Goal: Task Accomplishment & Management: Manage account settings

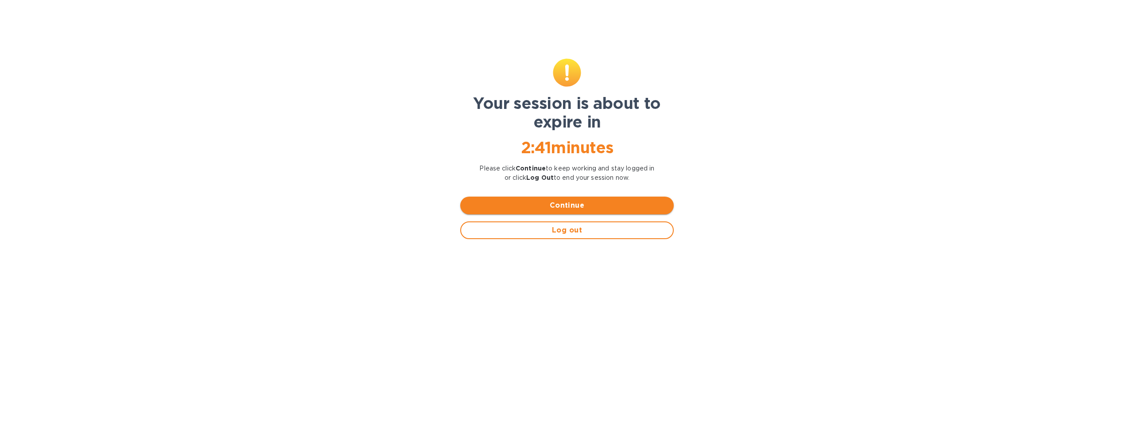
click at [578, 203] on span "Continue" at bounding box center [566, 205] width 199 height 11
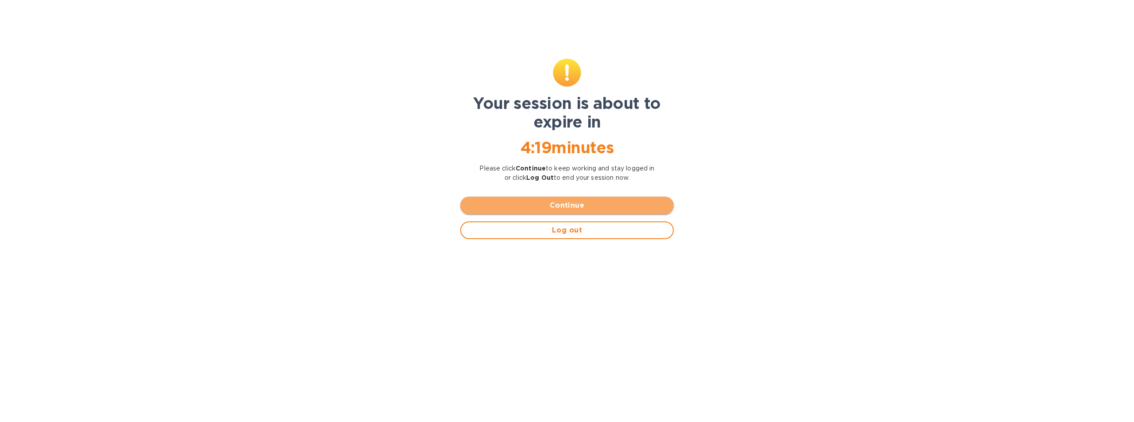
click at [568, 204] on span "Continue" at bounding box center [566, 205] width 199 height 11
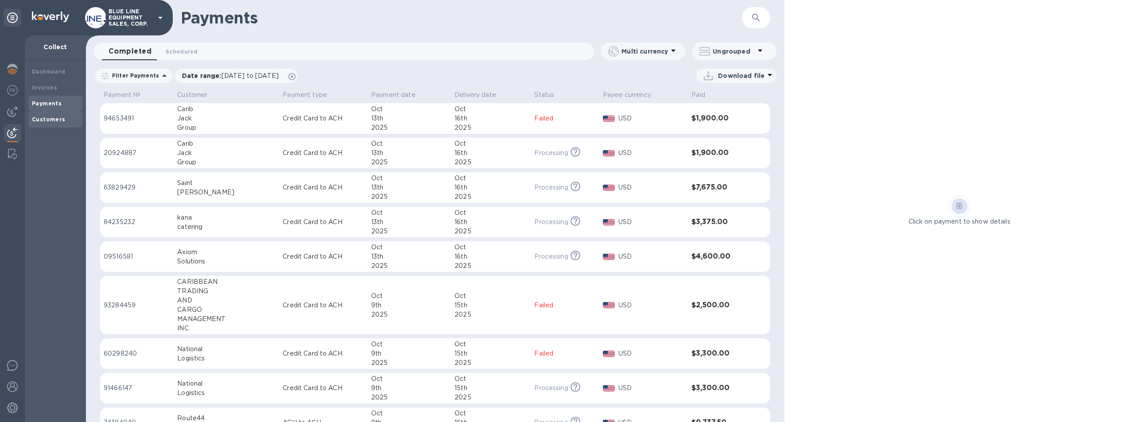
click at [43, 118] on b "Customers" at bounding box center [49, 119] width 34 height 7
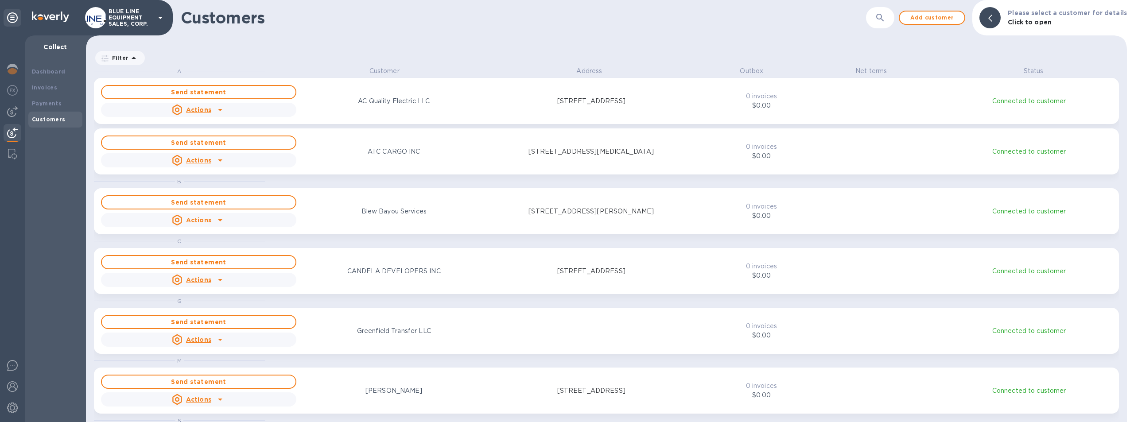
scroll to position [349, 1038]
click at [47, 102] on b "Payments" at bounding box center [47, 103] width 30 height 7
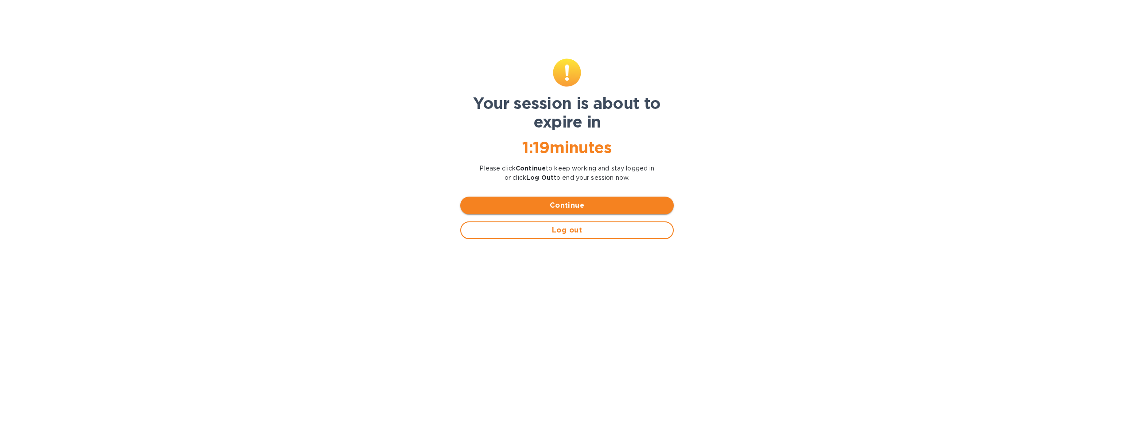
click at [580, 202] on span "Continue" at bounding box center [566, 205] width 199 height 11
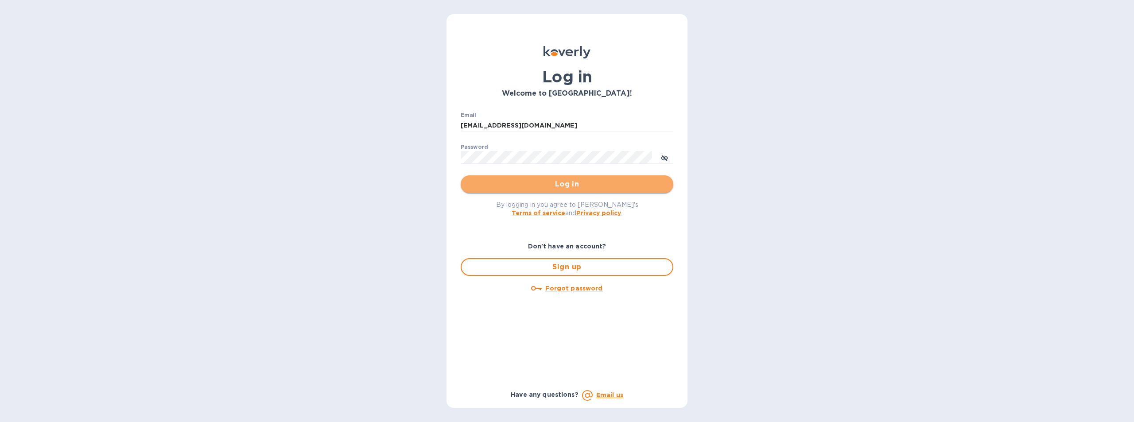
click at [565, 183] on span "Log in" at bounding box center [567, 184] width 199 height 11
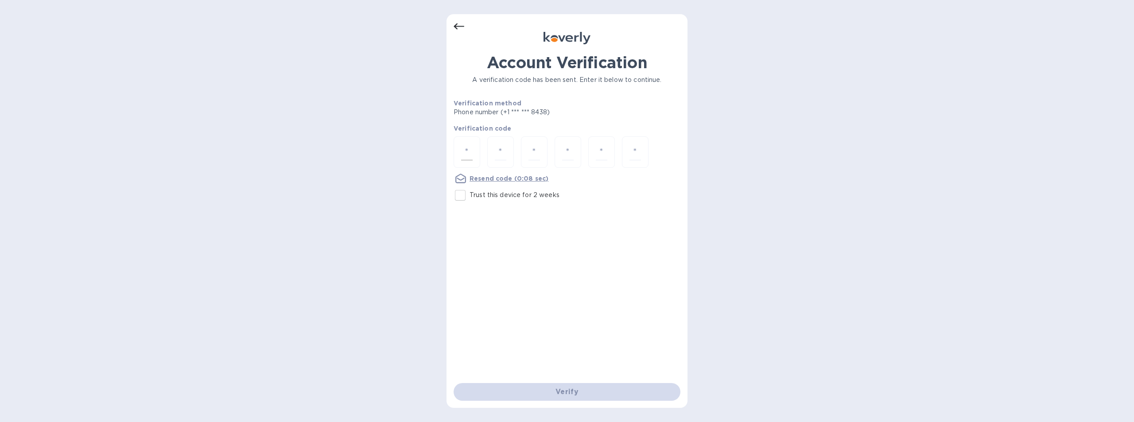
click at [472, 146] on input "number" at bounding box center [467, 152] width 12 height 16
type input "4"
type input "2"
type input "1"
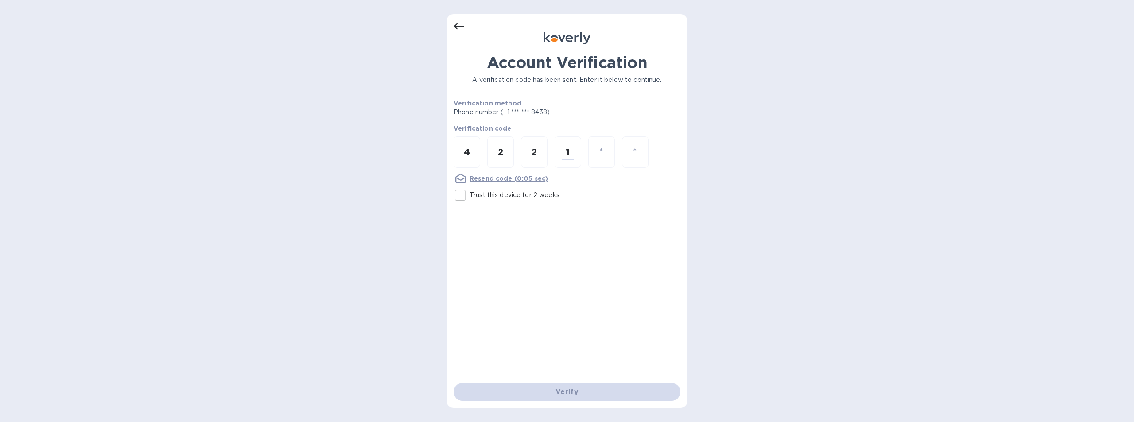
type input "5"
type input "7"
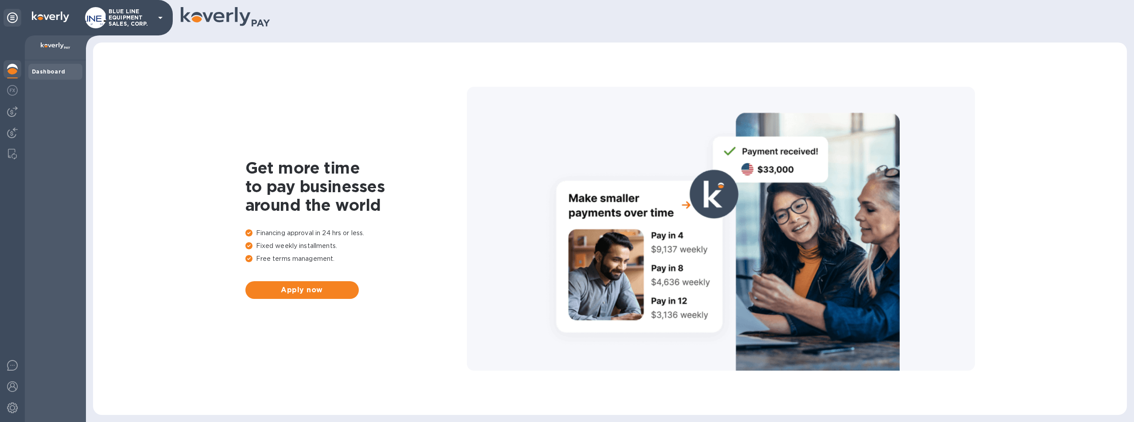
click at [137, 16] on p "BLUE LINE EQUIPMENT SALES, CORP." at bounding box center [131, 17] width 44 height 19
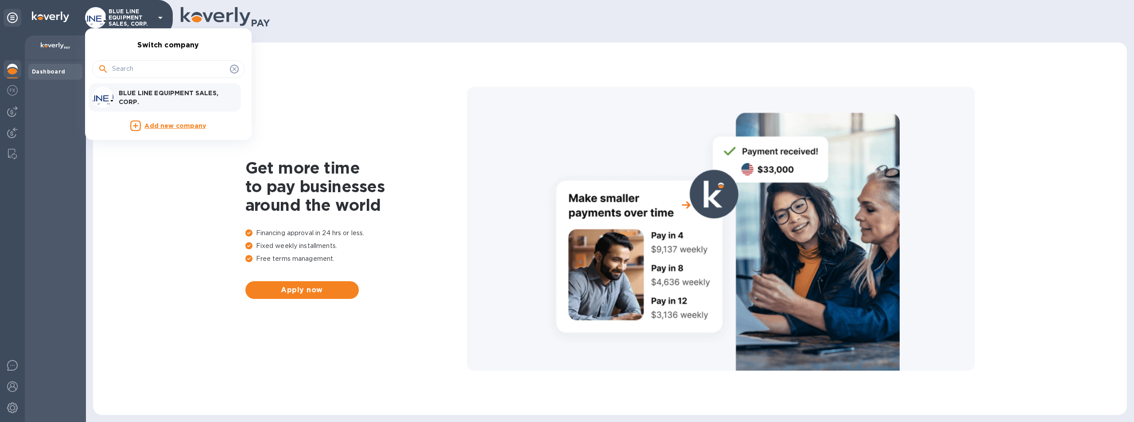
click at [175, 97] on p "BLUE LINE EQUIPMENT SALES, CORP." at bounding box center [175, 98] width 112 height 18
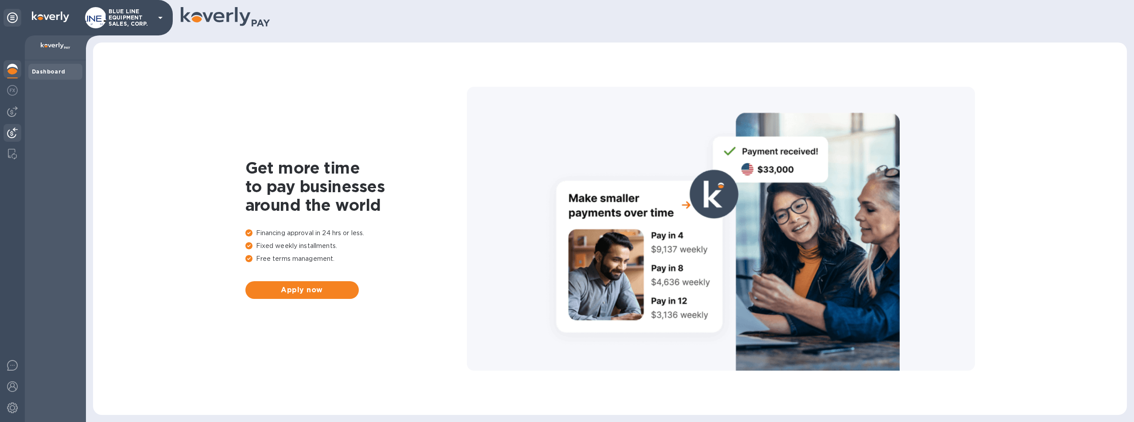
click at [11, 130] on img at bounding box center [12, 133] width 11 height 11
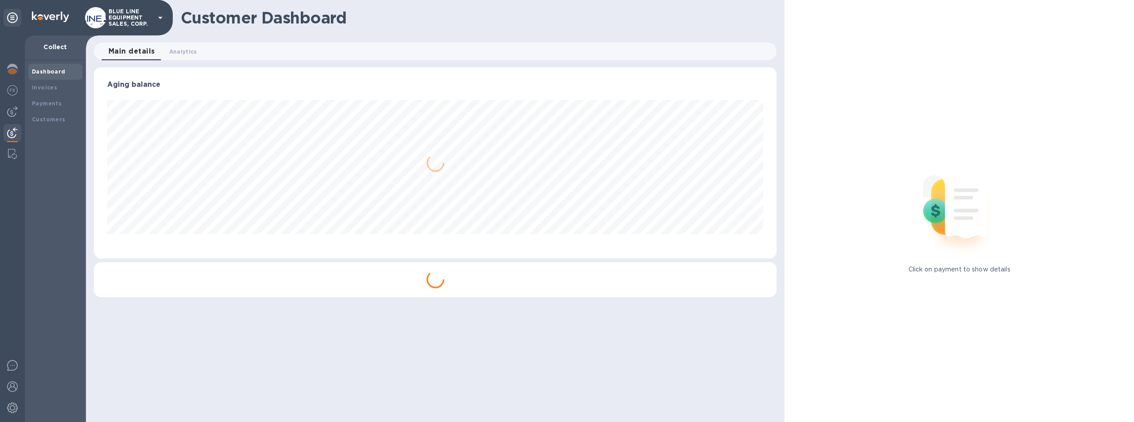
scroll to position [191, 683]
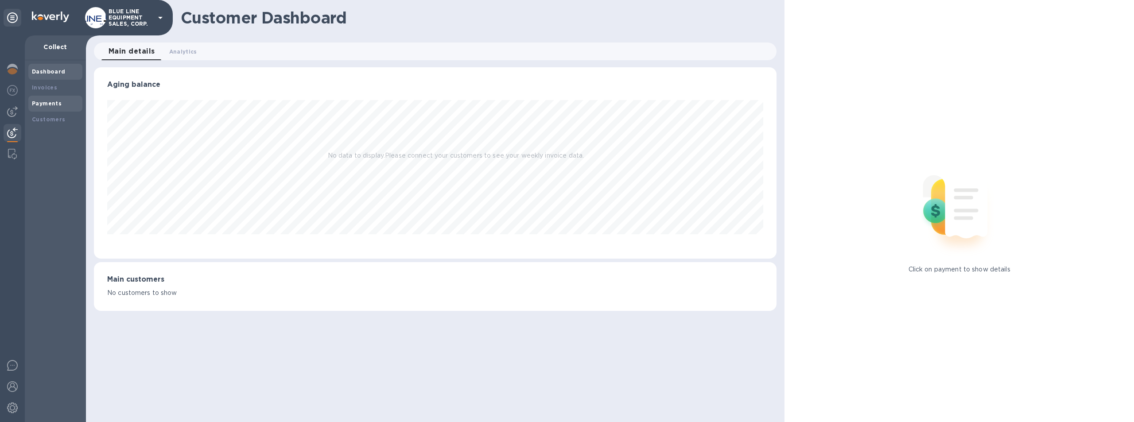
click at [47, 101] on b "Payments" at bounding box center [47, 103] width 30 height 7
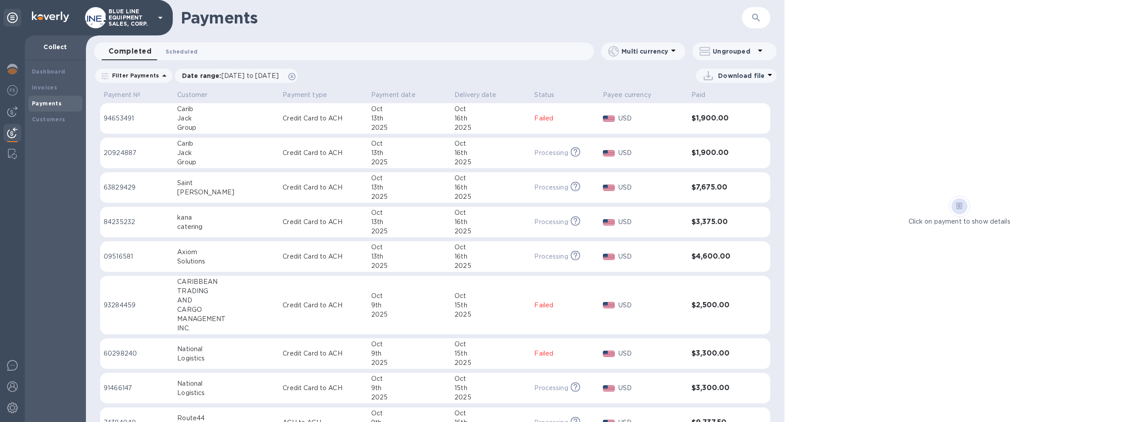
click at [187, 50] on span "Scheduled 0" at bounding box center [182, 51] width 32 height 9
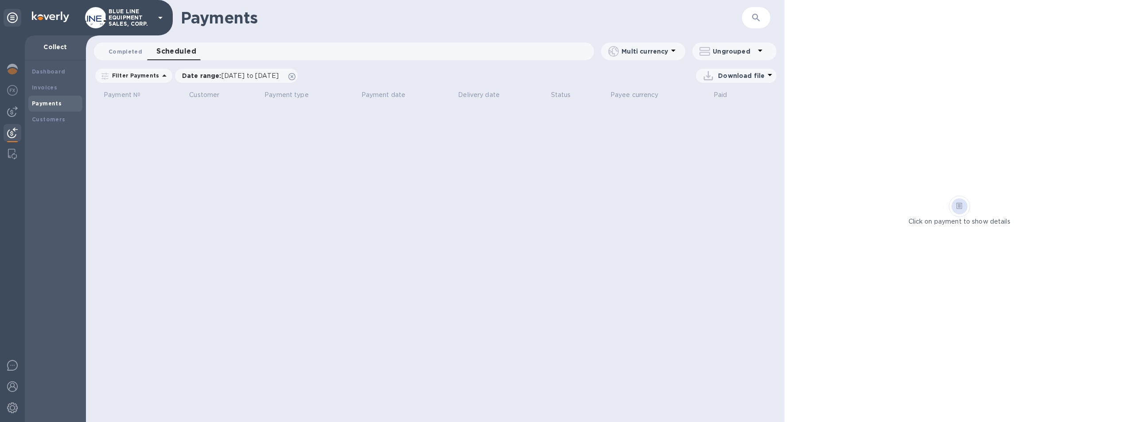
click at [127, 48] on span "Completed 0" at bounding box center [126, 51] width 34 height 9
